Goal: Obtain resource: Obtain resource

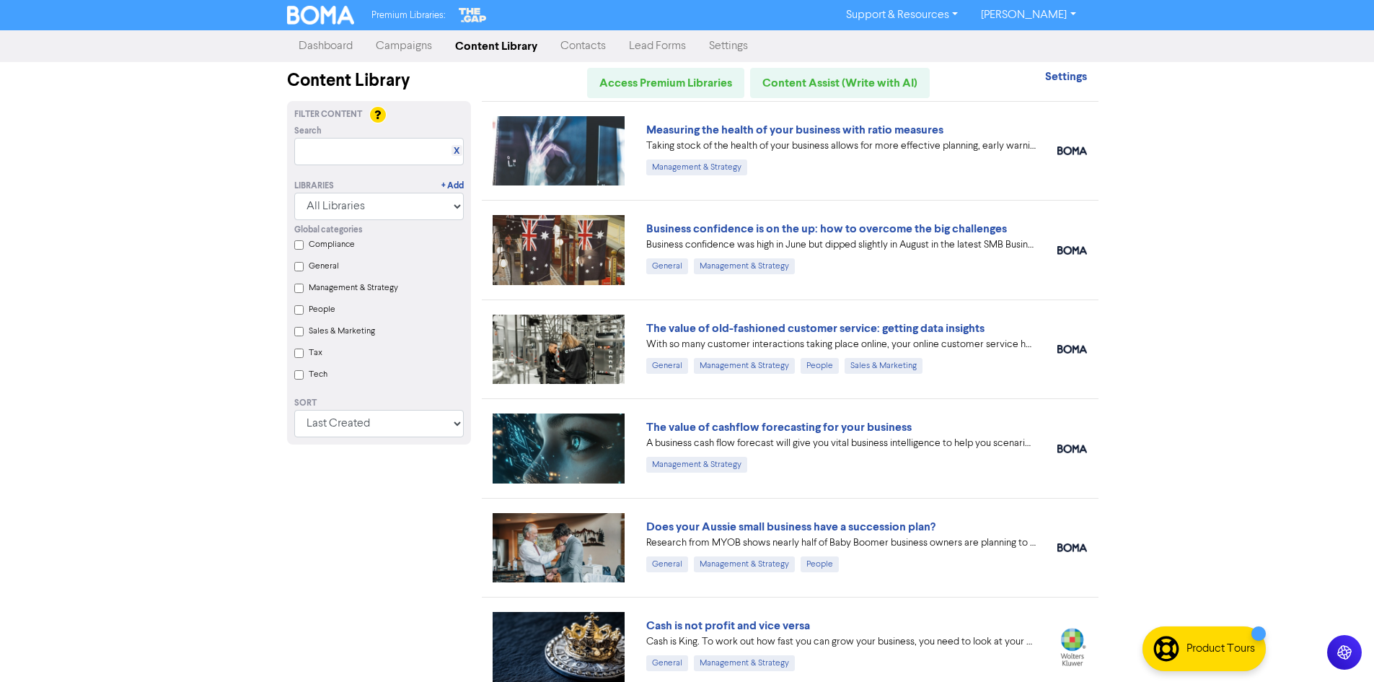
click at [302, 353] on input "Tax" at bounding box center [298, 352] width 9 height 9
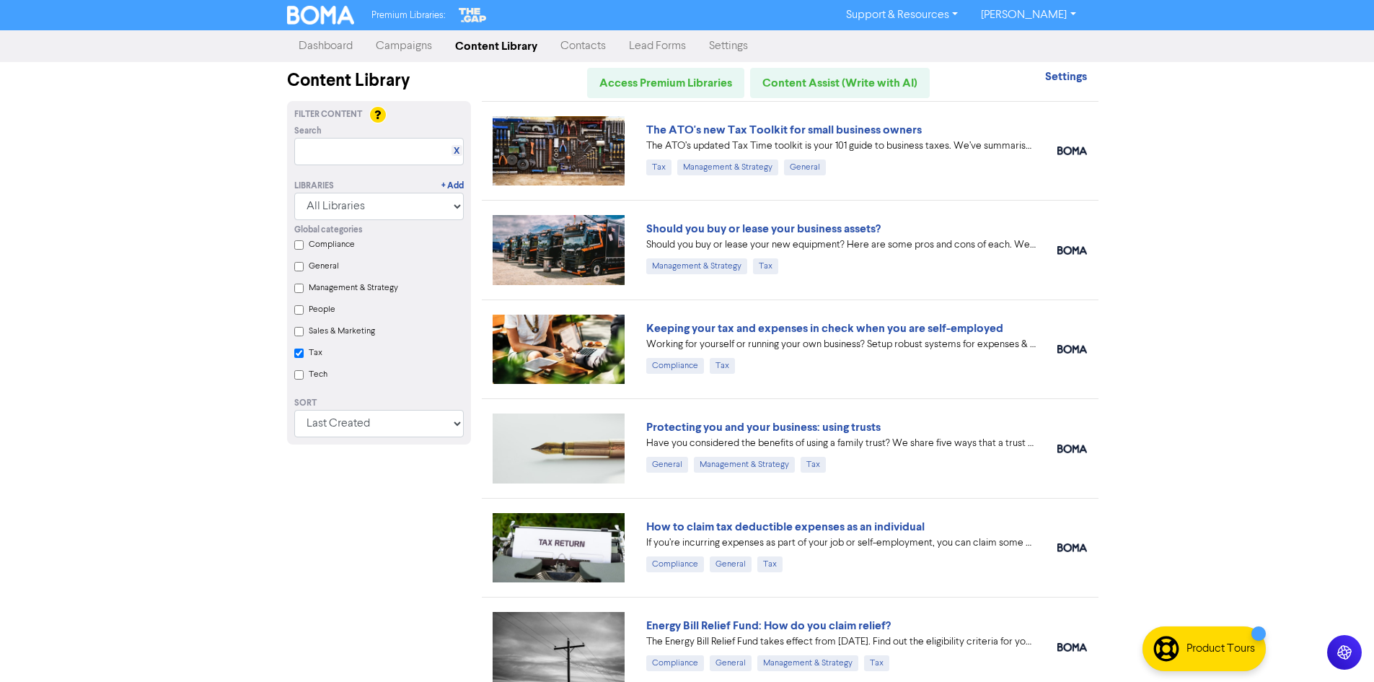
click at [294, 348] on input "Tax" at bounding box center [298, 352] width 9 height 9
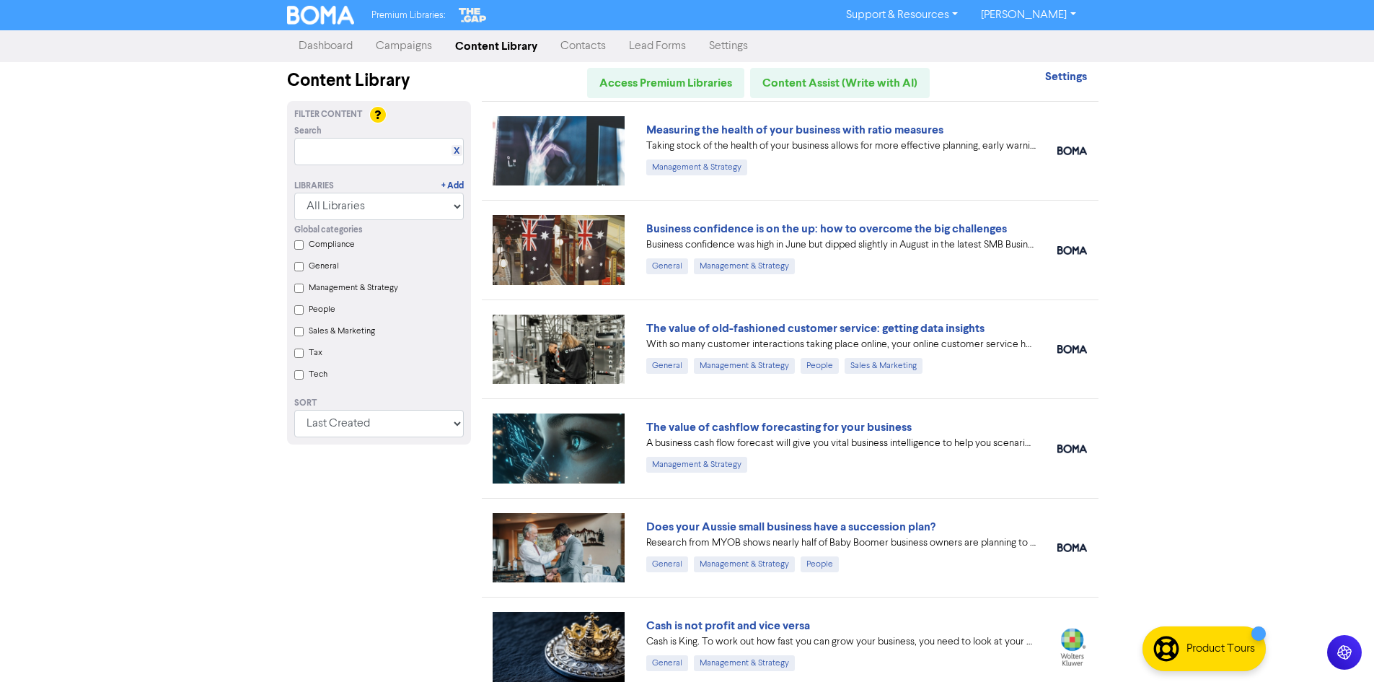
click at [302, 355] on input "Tax" at bounding box center [298, 352] width 9 height 9
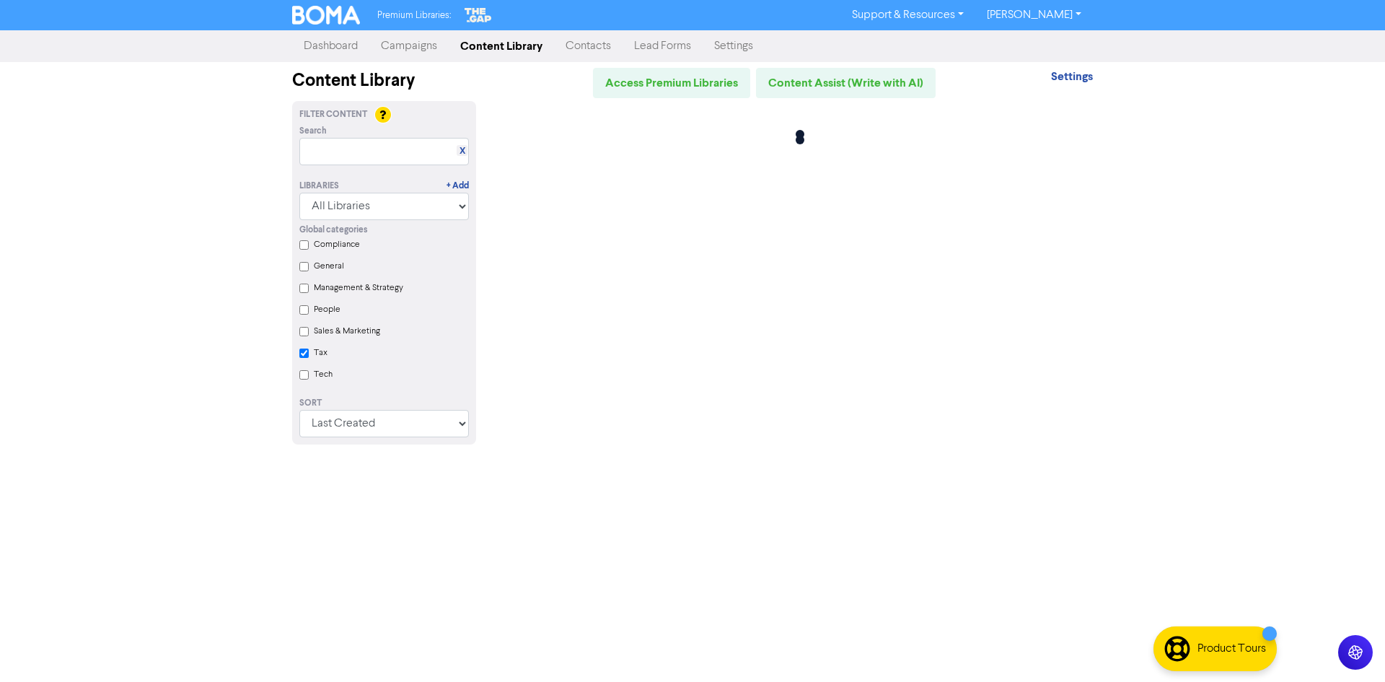
checkbox input "true"
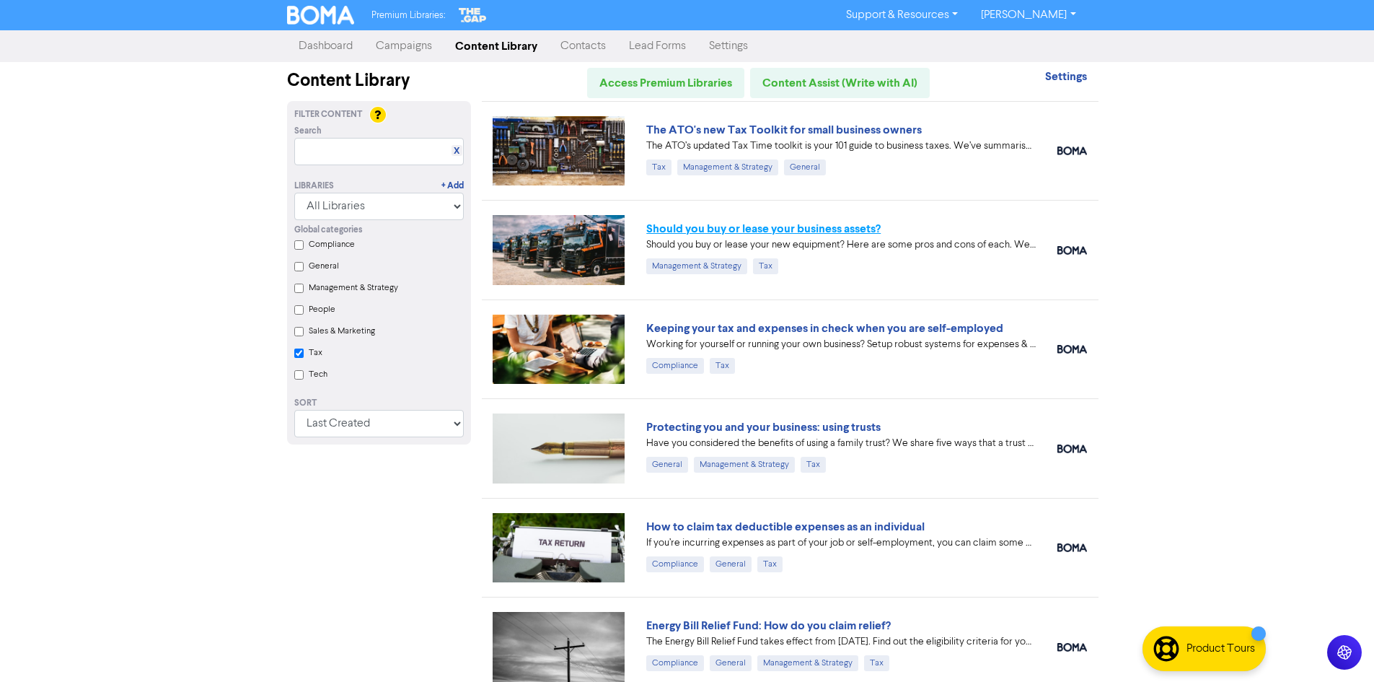
click at [805, 231] on link "Should you buy or lease your business assets?" at bounding box center [763, 228] width 234 height 14
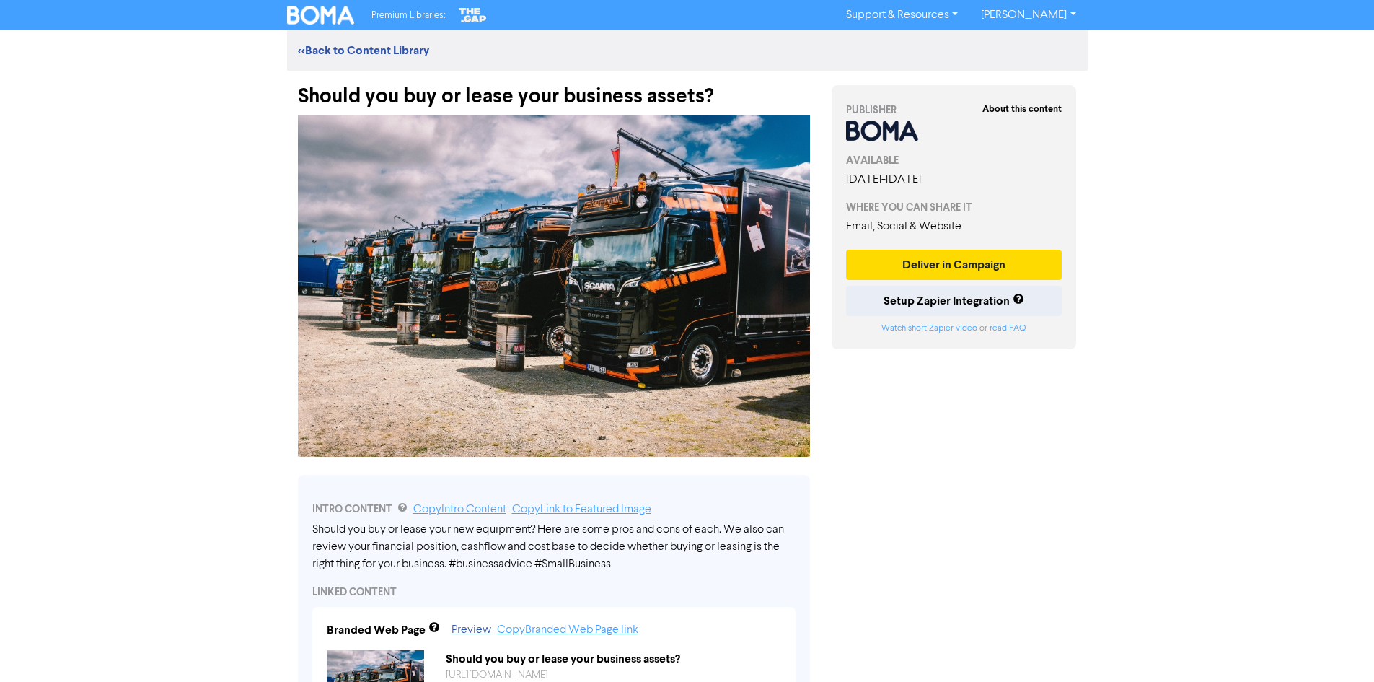
click at [1162, 542] on div "Premium Libraries: Support & Resources Video Tutorials FAQ & Guides Marketing E…" at bounding box center [687, 341] width 1374 height 682
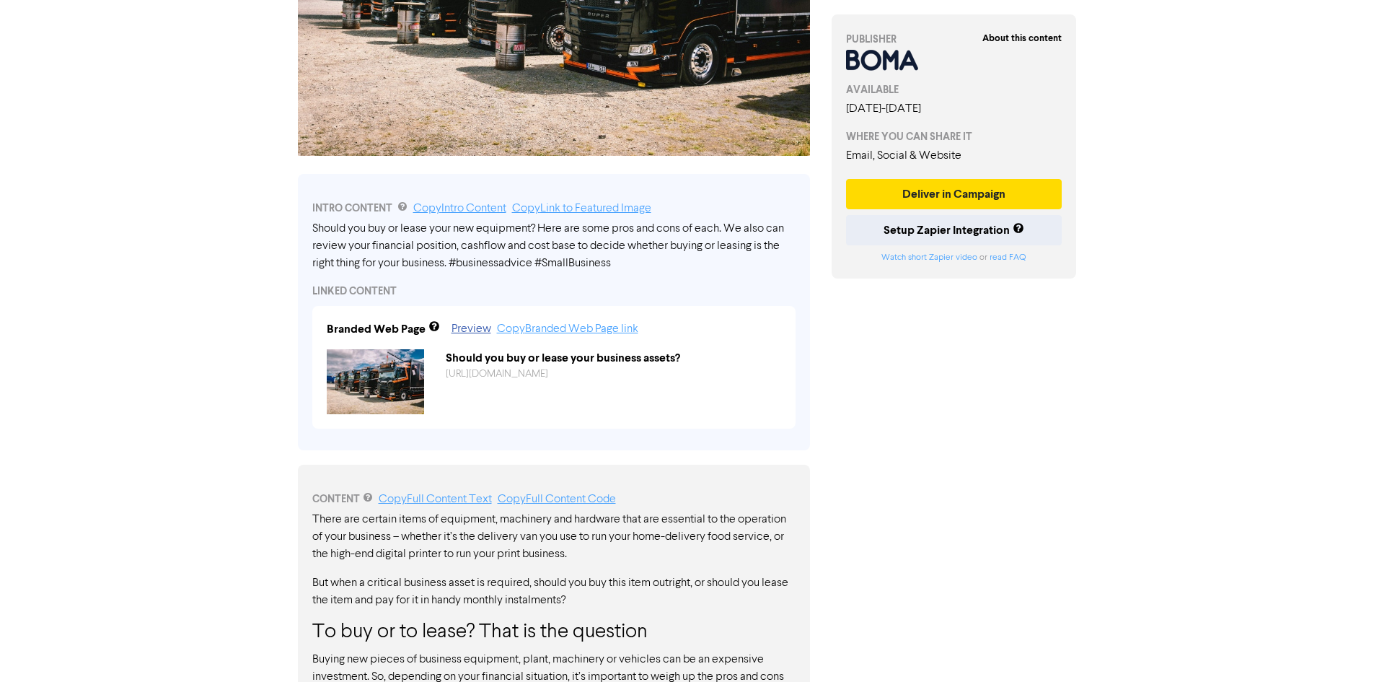
scroll to position [433, 0]
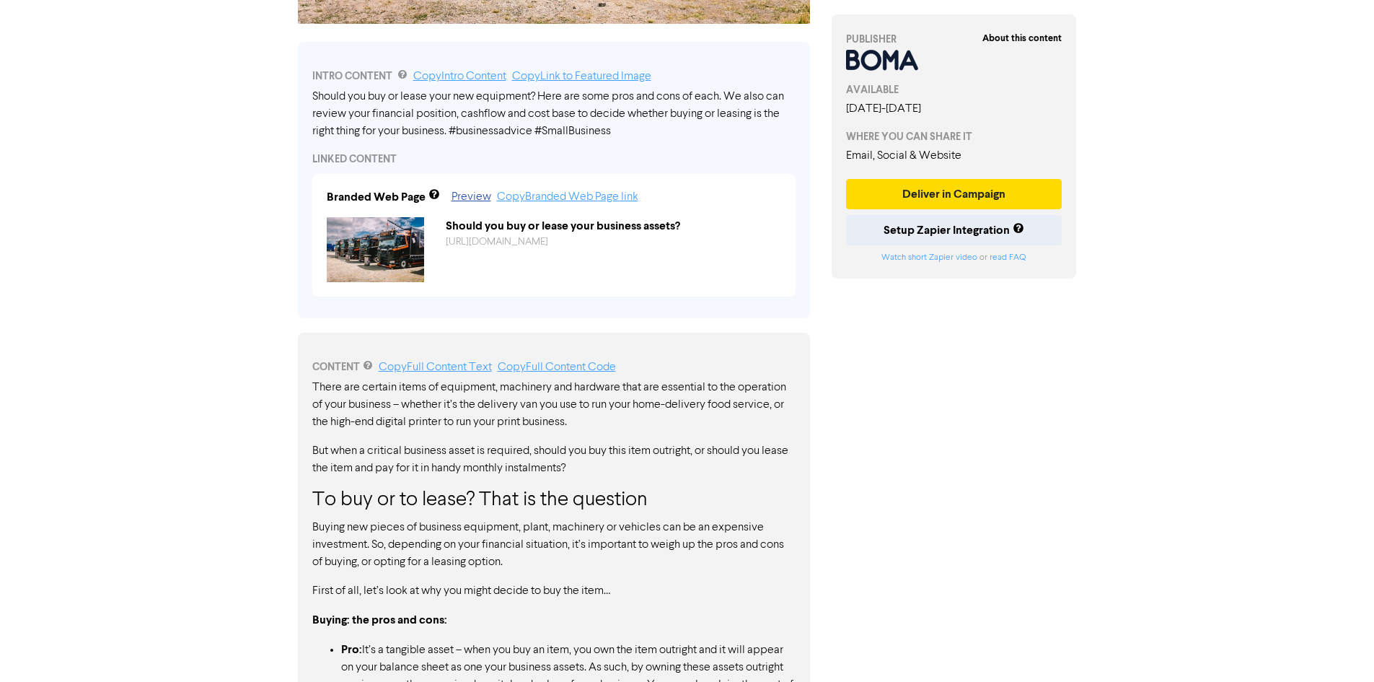
drag, startPoint x: 317, startPoint y: 501, endPoint x: 351, endPoint y: 493, distance: 34.7
click at [351, 493] on h3 "To buy or to lease? That is the question" at bounding box center [553, 500] width 483 height 25
drag, startPoint x: 351, startPoint y: 514, endPoint x: 357, endPoint y: 501, distance: 13.6
click at [328, 501] on h3 "To buy or to lease? That is the question" at bounding box center [553, 500] width 483 height 25
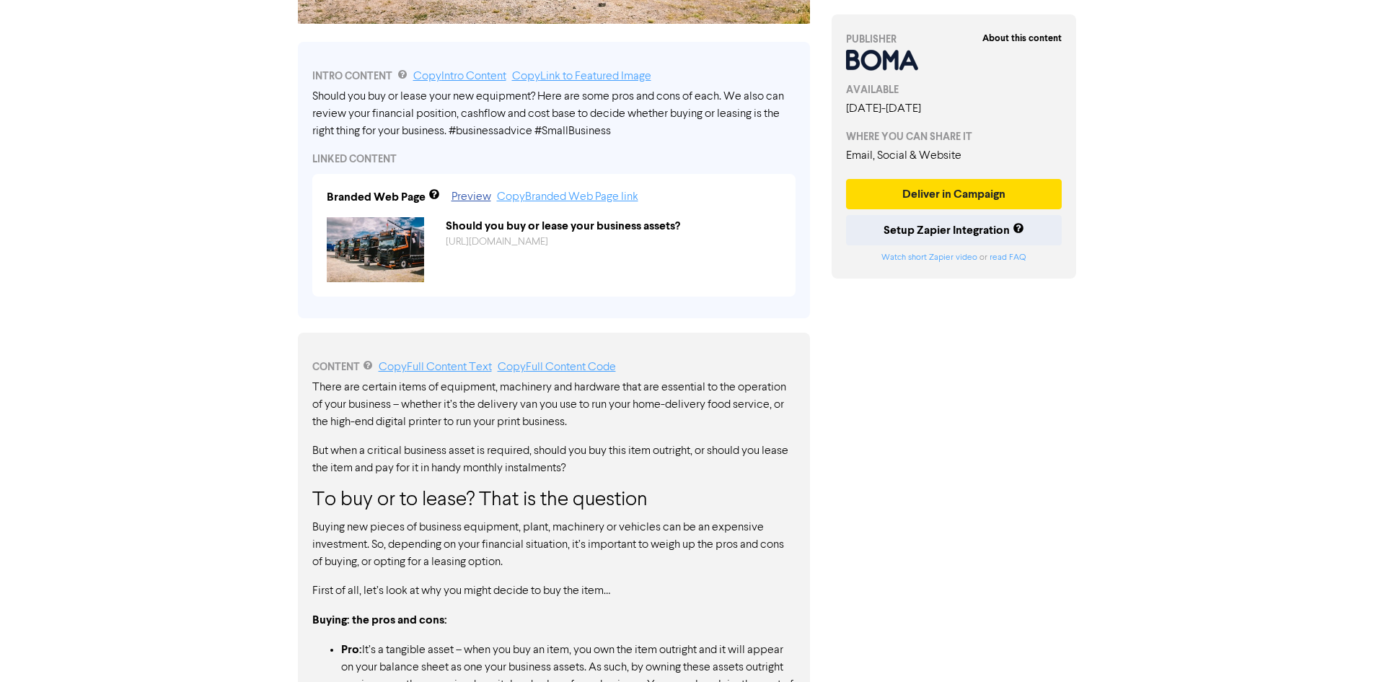
click at [328, 501] on h3 "To buy or to lease? That is the question" at bounding box center [553, 500] width 483 height 25
drag, startPoint x: 340, startPoint y: 504, endPoint x: 380, endPoint y: 505, distance: 40.4
click at [346, 506] on h3 "To buy or to lease? That is the question" at bounding box center [553, 500] width 483 height 25
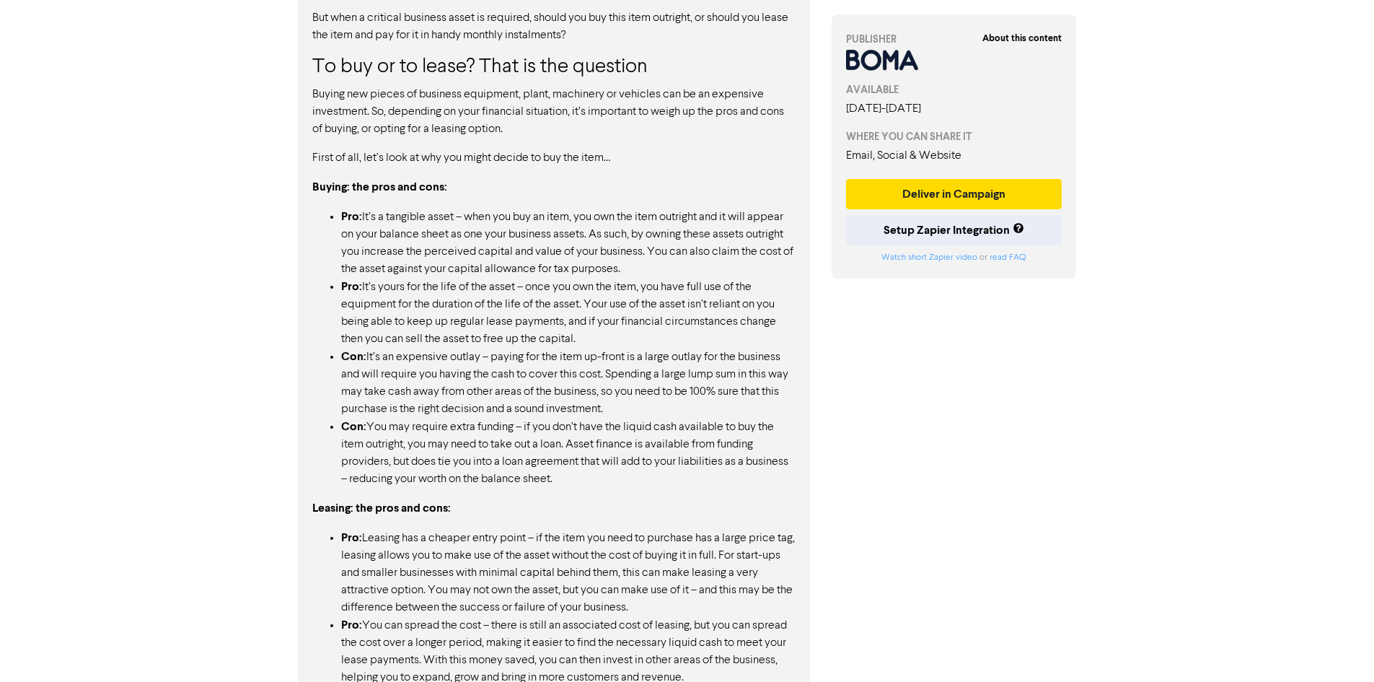
scroll to position [1154, 0]
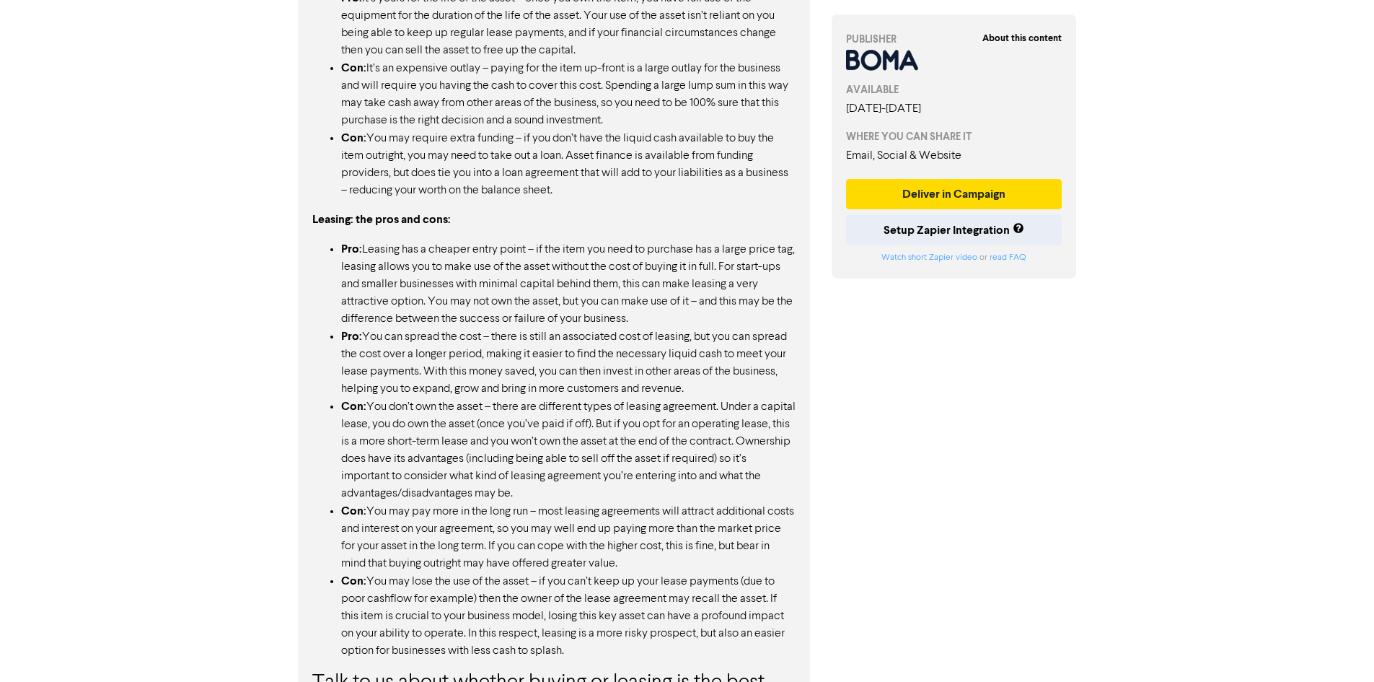
drag, startPoint x: 445, startPoint y: 292, endPoint x: 550, endPoint y: 370, distance: 131.0
click at [550, 370] on ul "Pro: Leasing has a cheaper entry point – if the item you need to purchase has a…" at bounding box center [553, 449] width 483 height 419
drag, startPoint x: 502, startPoint y: 348, endPoint x: 690, endPoint y: 401, distance: 195.5
click at [536, 373] on li "Pro: You can spread the cost – there is still an associated cost of leasing, bu…" at bounding box center [568, 363] width 454 height 70
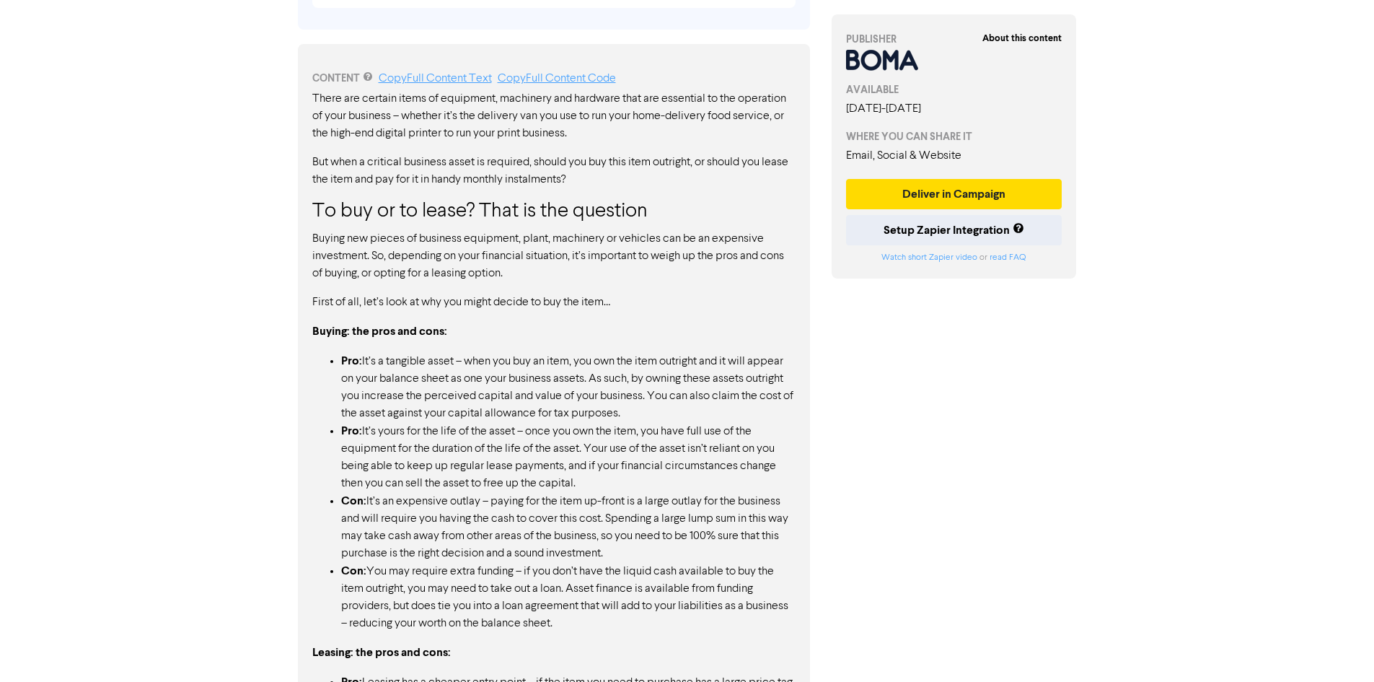
scroll to position [794, 0]
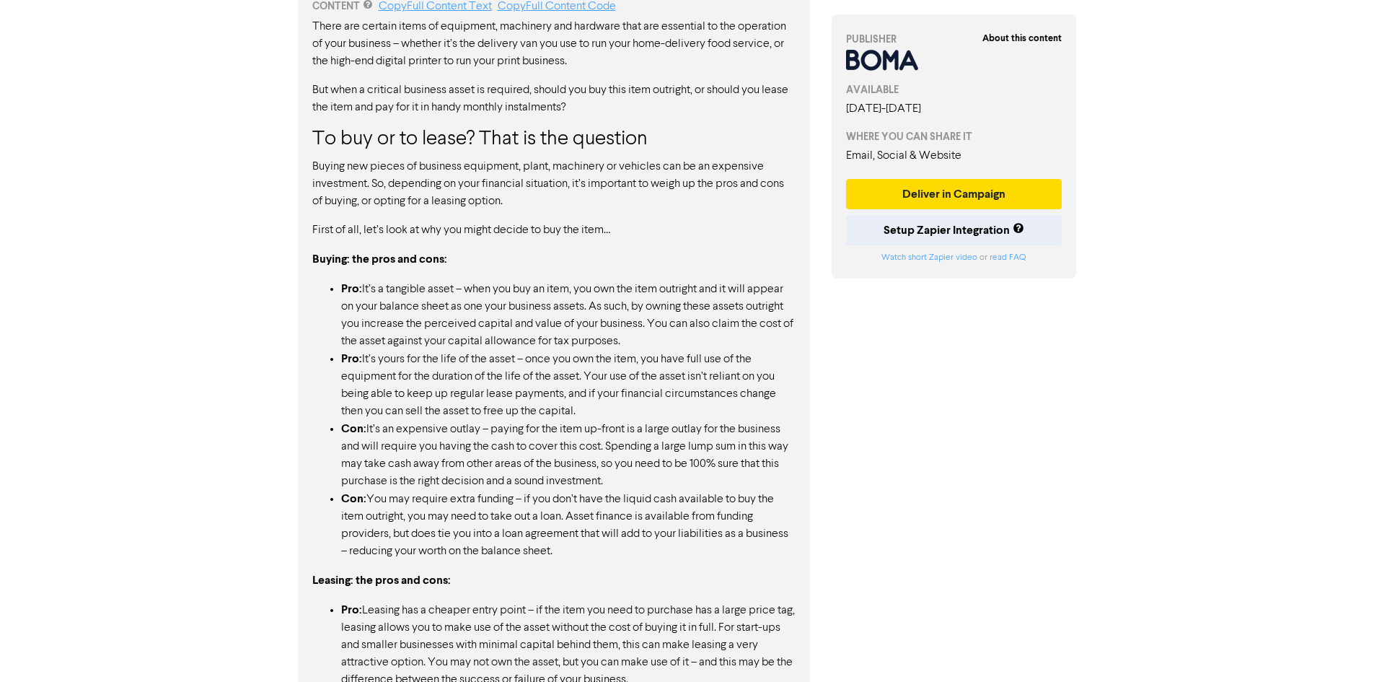
click at [965, 438] on div "About this content PUBLISHER AVAILABLE [DATE] - [DATE] WHERE YOU CAN SHARE IT E…" at bounding box center [954, 234] width 267 height 1915
click at [413, 6] on link "Copy Full Content Text" at bounding box center [435, 7] width 113 height 12
